Goal: Information Seeking & Learning: Learn about a topic

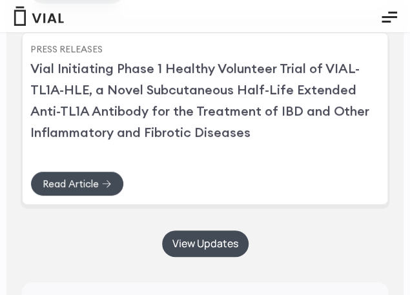
scroll to position [3741, 0]
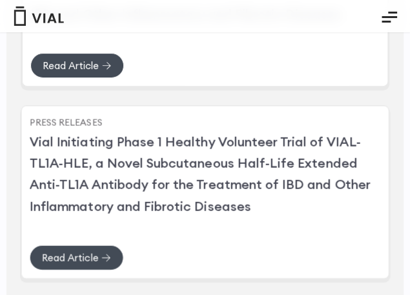
click at [178, 204] on h2 "Vial Initiating Phase 1 Healthy Volunteer Trial of VIAL-TL1A-HLE, a Novel Subcu…" at bounding box center [205, 174] width 351 height 86
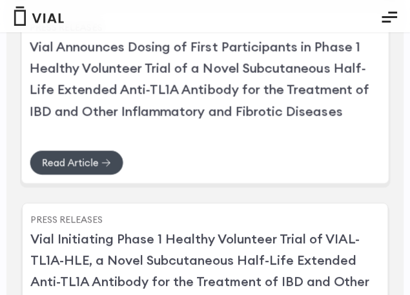
scroll to position [3612, 0]
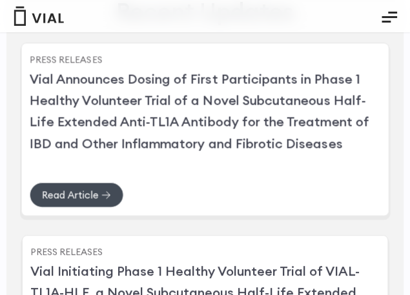
click at [101, 207] on div "Read Article" at bounding box center [205, 182] width 351 height 50
click at [98, 207] on link "Read Article" at bounding box center [77, 194] width 94 height 25
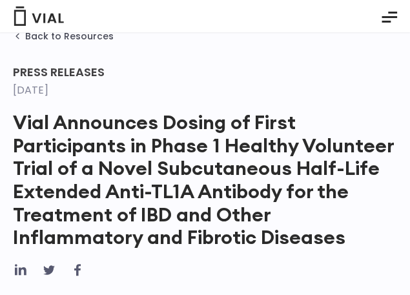
scroll to position [64, 0]
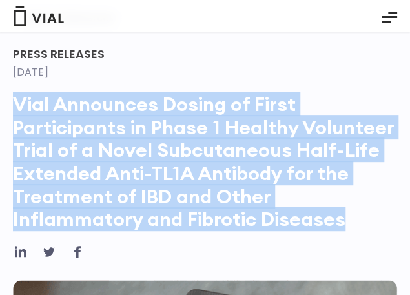
drag, startPoint x: 355, startPoint y: 223, endPoint x: 13, endPoint y: 97, distance: 364.6
click at [13, 97] on h1 "Vial Announces Dosing of First Participants in Phase 1 Healthy Volunteer Trial …" at bounding box center [205, 162] width 384 height 138
copy h1 "Vial Announces Dosing of First Participants in Phase 1 Healthy Volunteer Trial …"
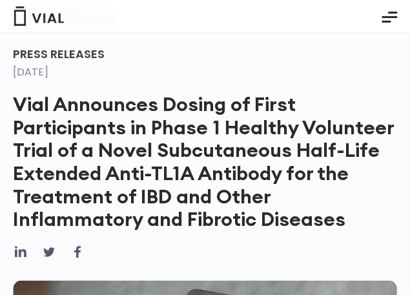
click at [217, 37] on div "Back to Resources" at bounding box center [205, 29] width 384 height 35
click at [21, 160] on h1 "Vial Announces Dosing of First Participants in Phase 1 Healthy Volunteer Trial …" at bounding box center [205, 162] width 384 height 138
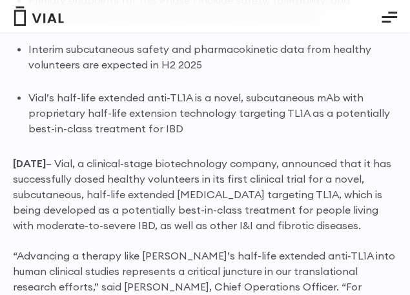
scroll to position [645, 0]
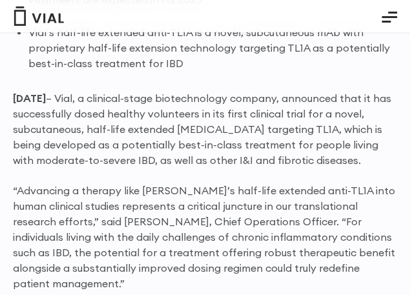
drag, startPoint x: 14, startPoint y: 81, endPoint x: 357, endPoint y: 149, distance: 349.9
click at [357, 149] on p "[DATE] – Vial, a clinical-stage biotechnology company, announced that it has su…" at bounding box center [205, 128] width 384 height 77
copy p "[DATE] – Vial, a clinical-stage biotechnology company, announced that it has su…"
click at [64, 206] on p "“Advancing a therapy like [PERSON_NAME]’s half-life extended anti-TL1A into hum…" at bounding box center [205, 237] width 384 height 108
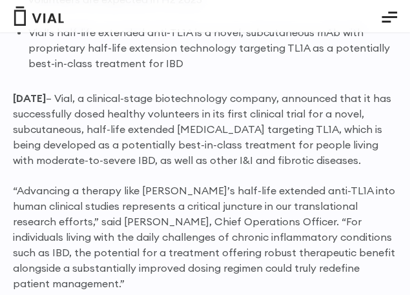
drag, startPoint x: 76, startPoint y: 21, endPoint x: 108, endPoint y: 1, distance: 38.3
click at [76, 21] on div "ABOUT US ABOUT US CAREERS CONTACT US PIPELINE TL1A HLE PHASE 2 INHBE/ACTIVIN E …" at bounding box center [205, 15] width 384 height 19
